Goal: Transaction & Acquisition: Purchase product/service

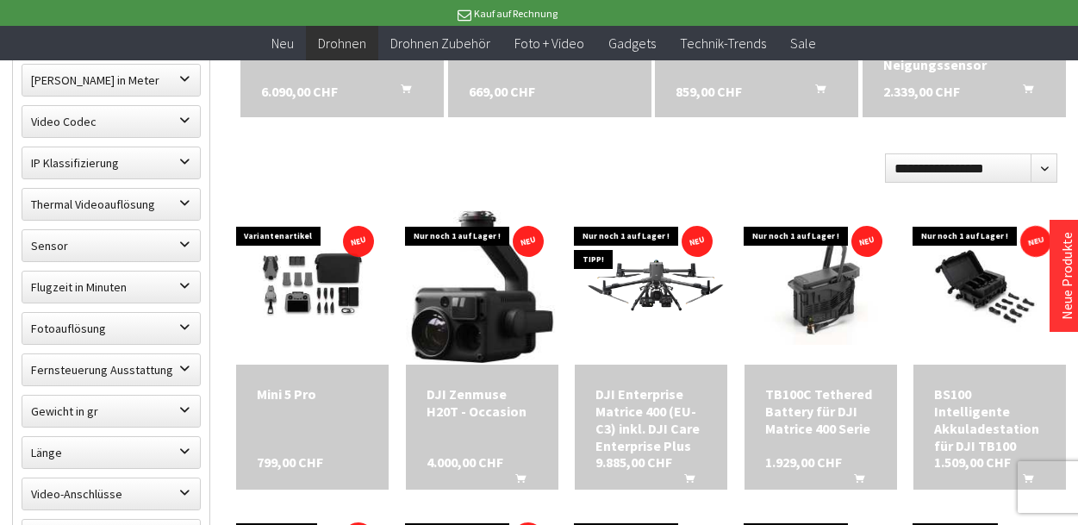
scroll to position [801, 0]
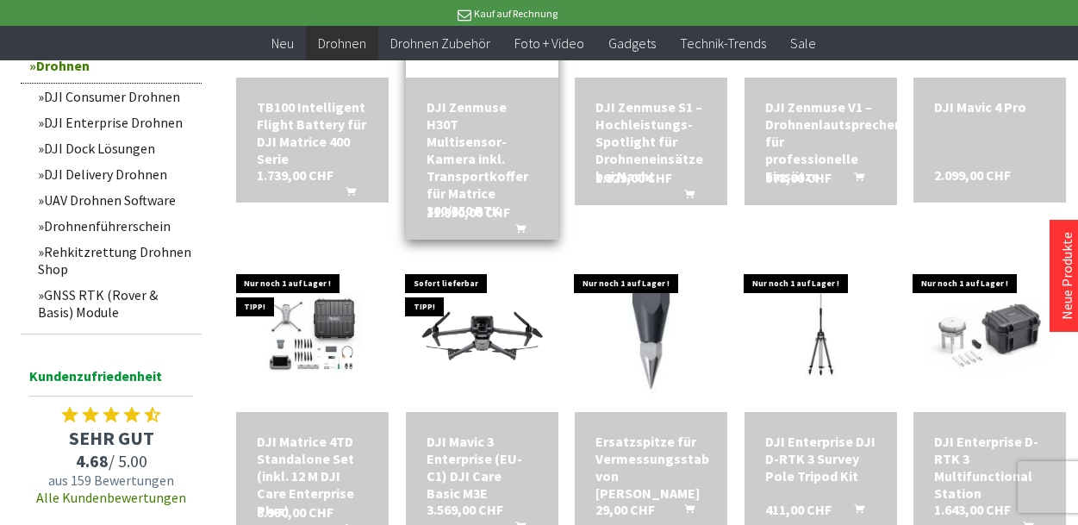
scroll to position [1408, 0]
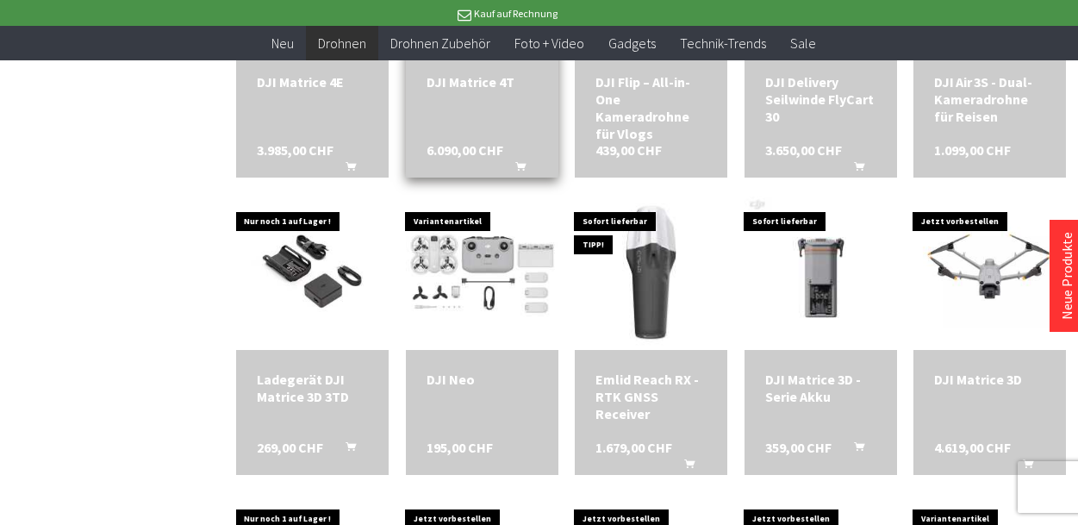
scroll to position [2347, 0]
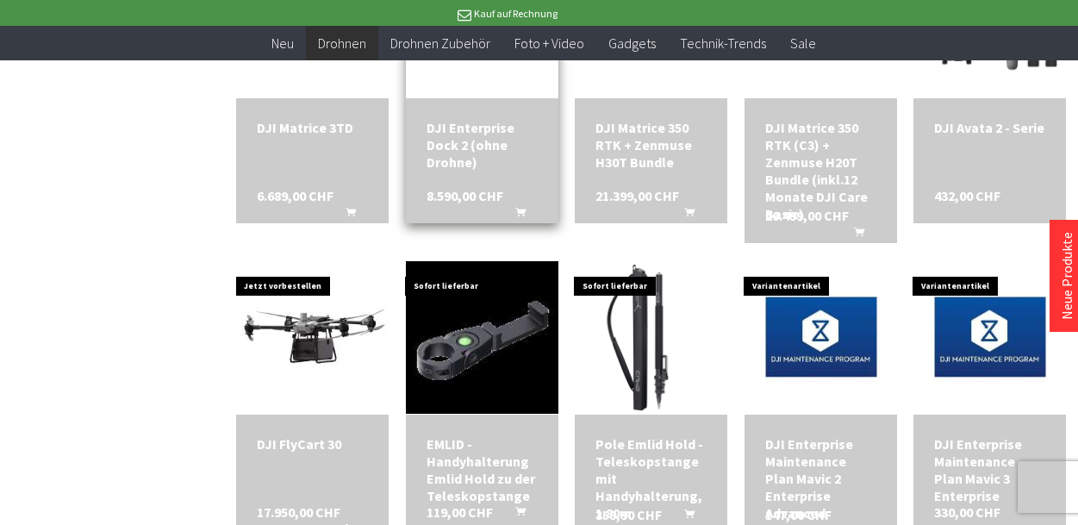
scroll to position [2890, 0]
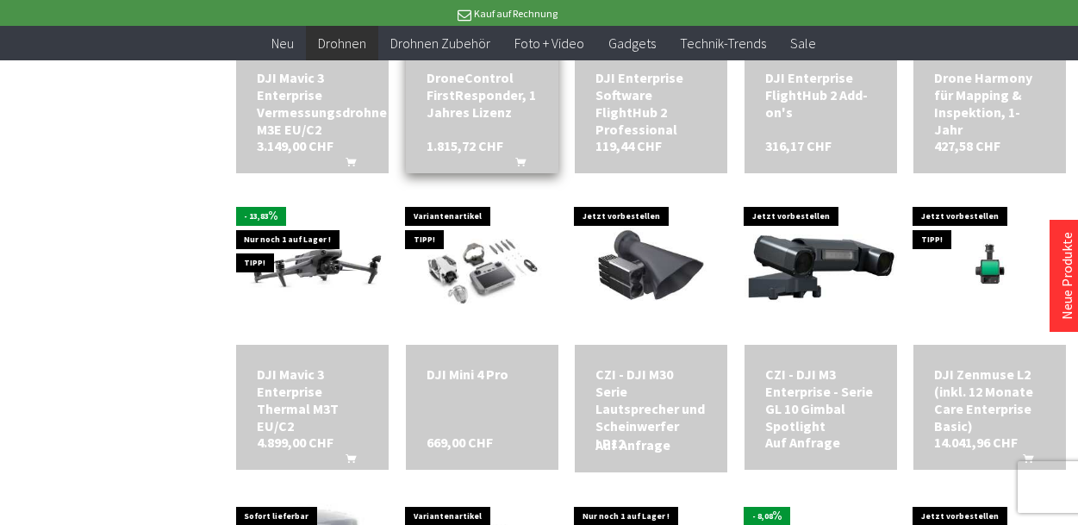
scroll to position [3864, 0]
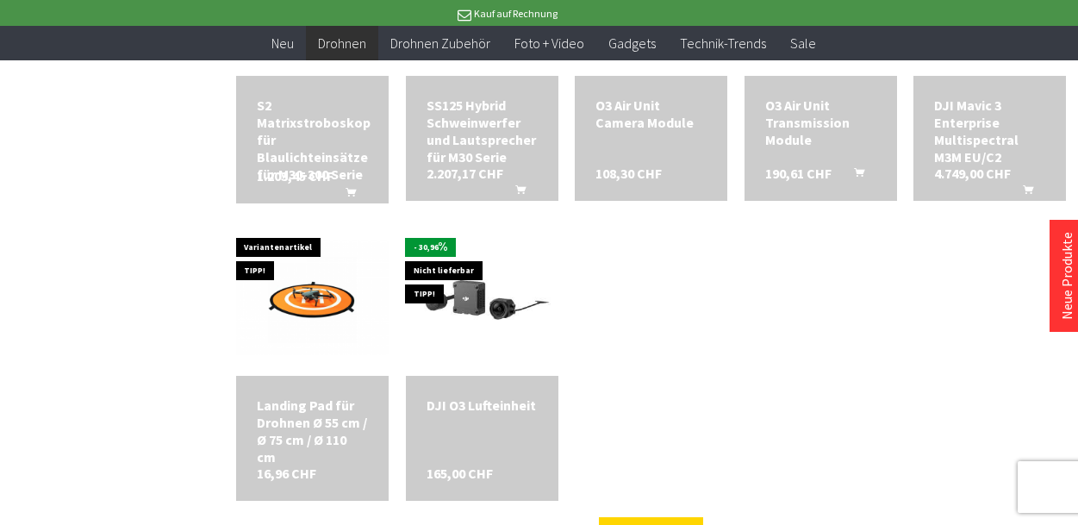
scroll to position [5035, 0]
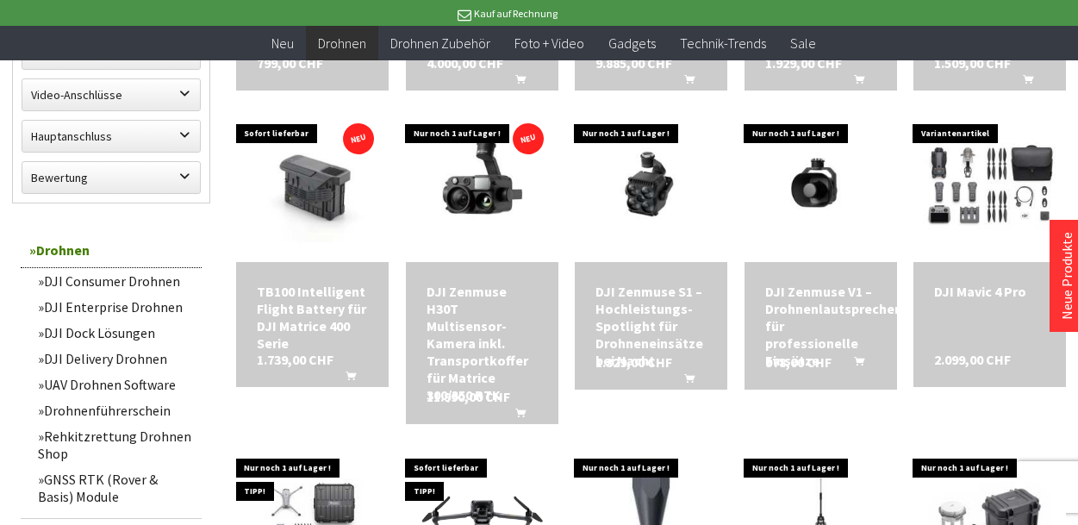
scroll to position [1192, 0]
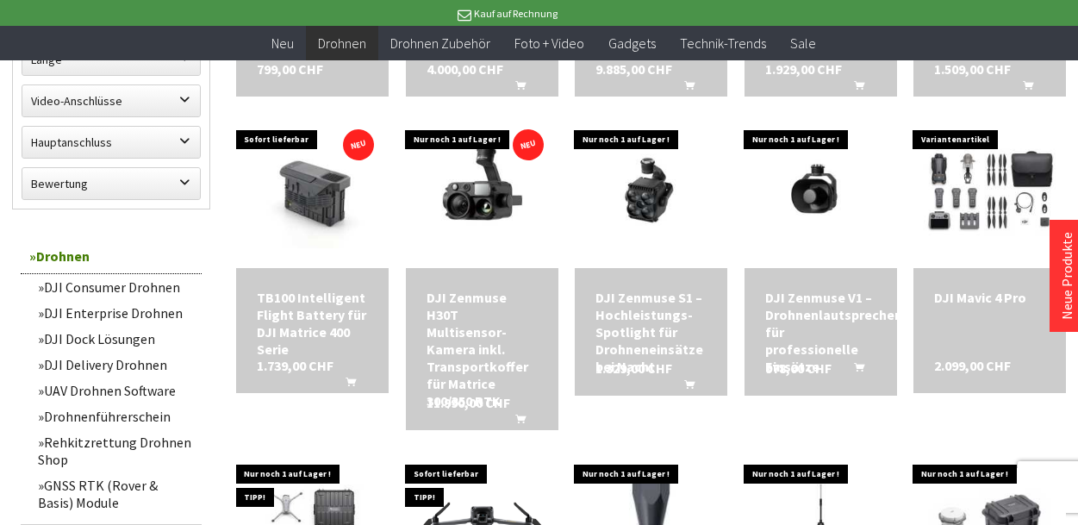
click at [157, 287] on link "DJI Consumer Drohnen" at bounding box center [115, 287] width 172 height 26
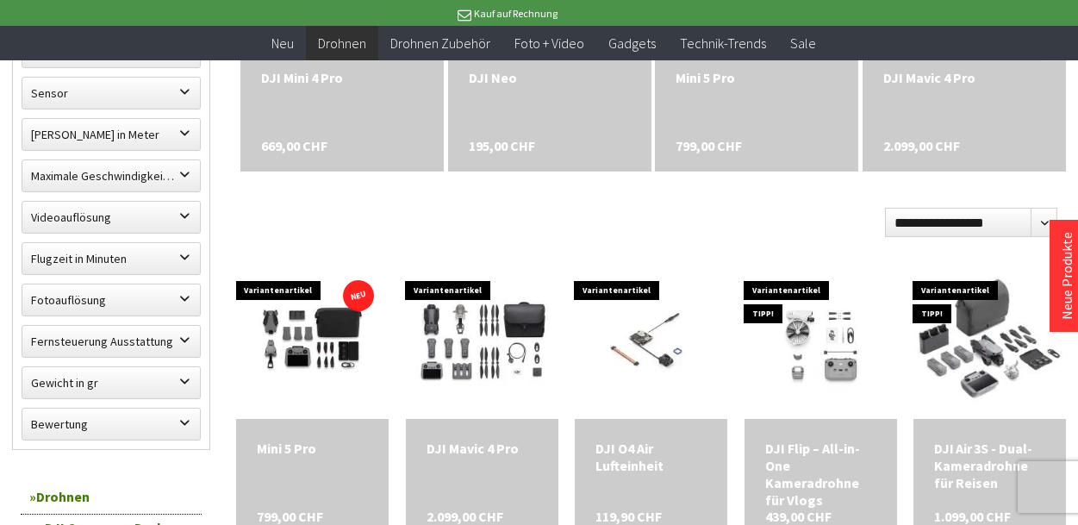
scroll to position [770, 0]
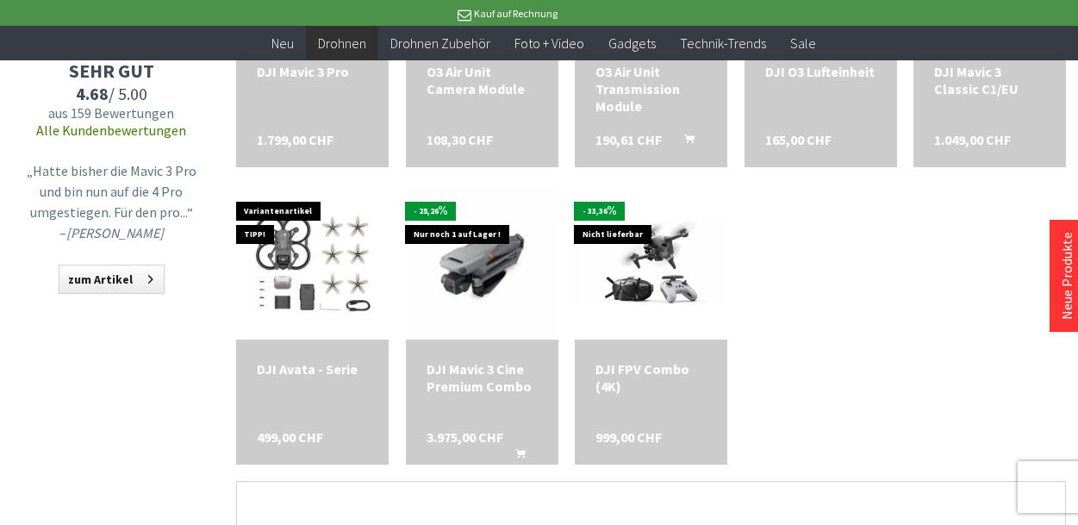
scroll to position [1706, 0]
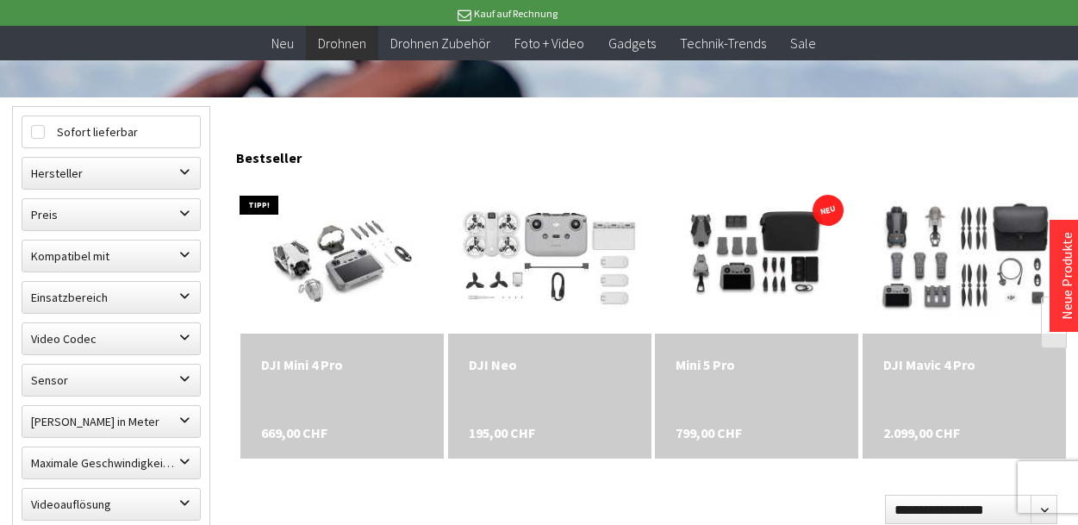
scroll to position [467, 0]
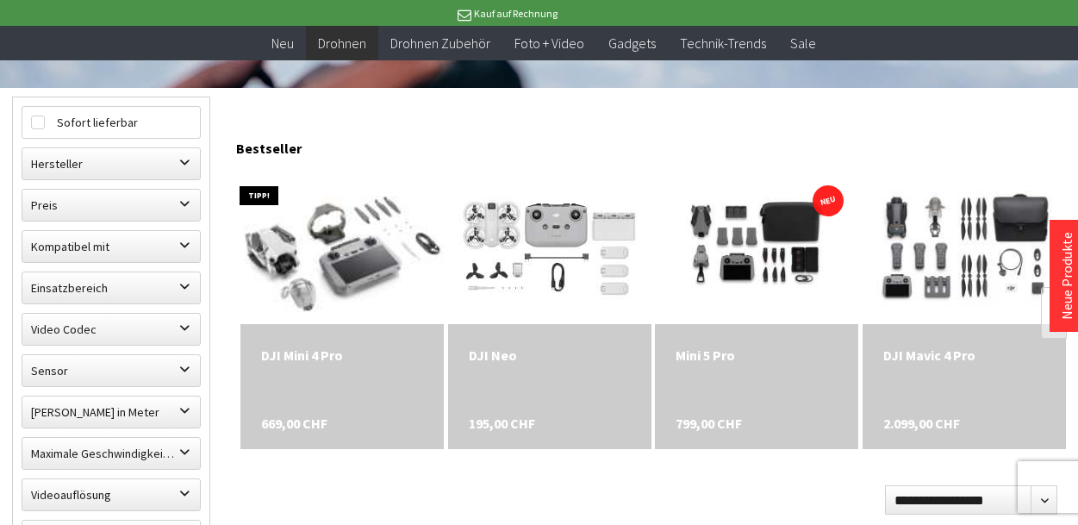
click at [344, 296] on img at bounding box center [341, 246] width 271 height 217
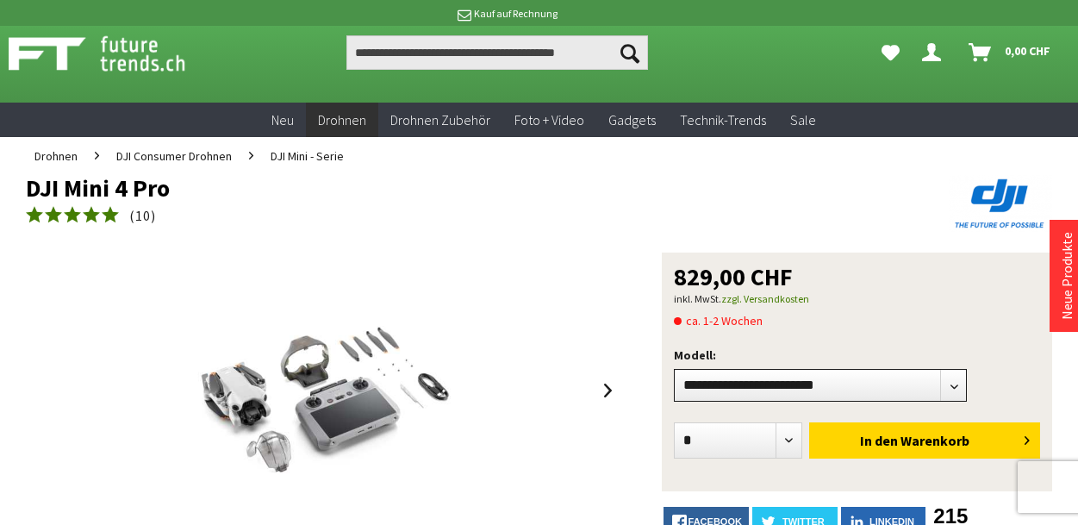
scroll to position [44, 0]
